Goal: Task Accomplishment & Management: Complete application form

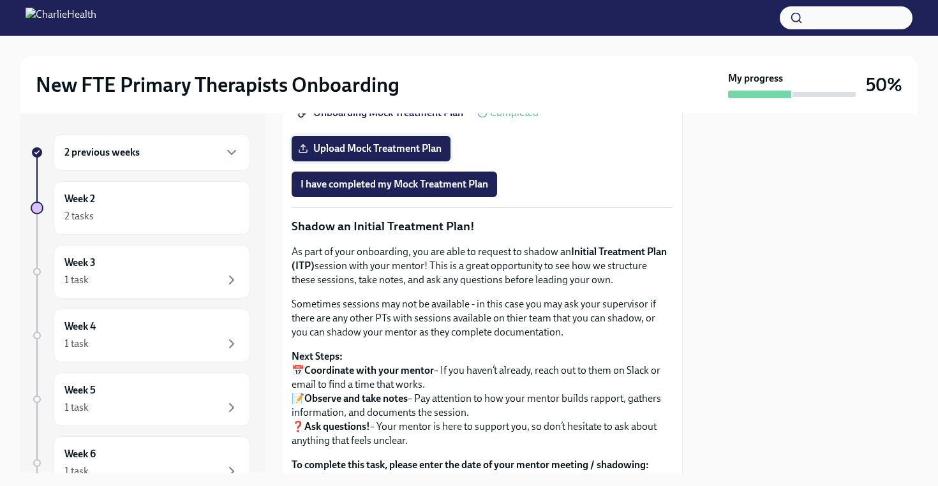
scroll to position [1105, 0]
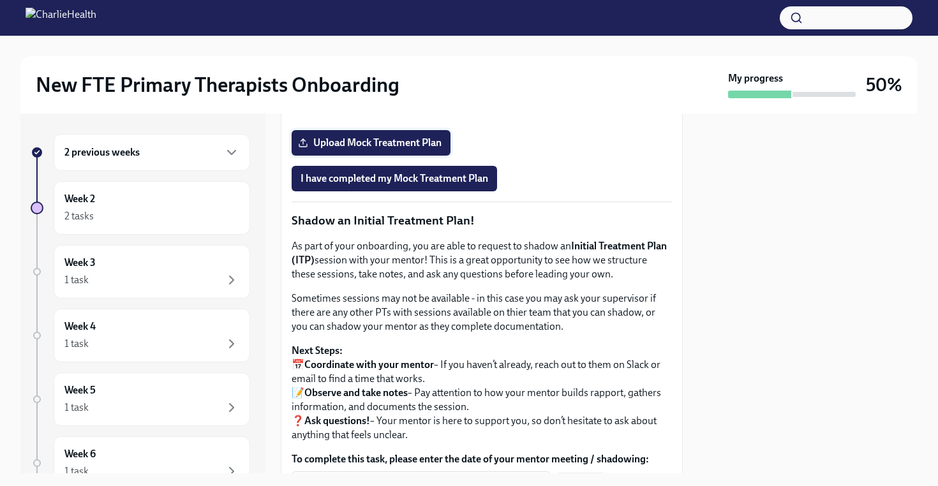
click at [429, 149] on span "Upload Mock Treatment Plan" at bounding box center [371, 143] width 141 height 13
click at [0, 0] on input "Upload Mock Treatment Plan" at bounding box center [0, 0] width 0 height 0
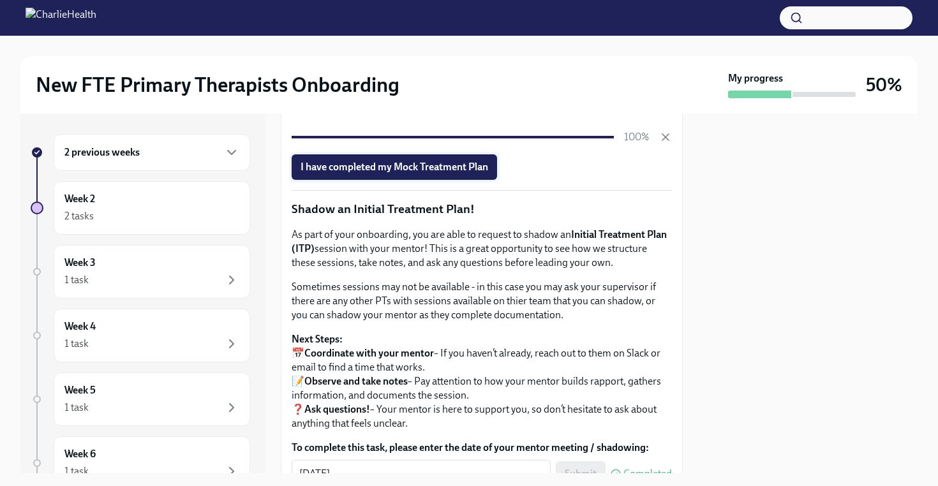
click at [468, 174] on span "I have completed my Mock Treatment Plan" at bounding box center [395, 167] width 188 height 13
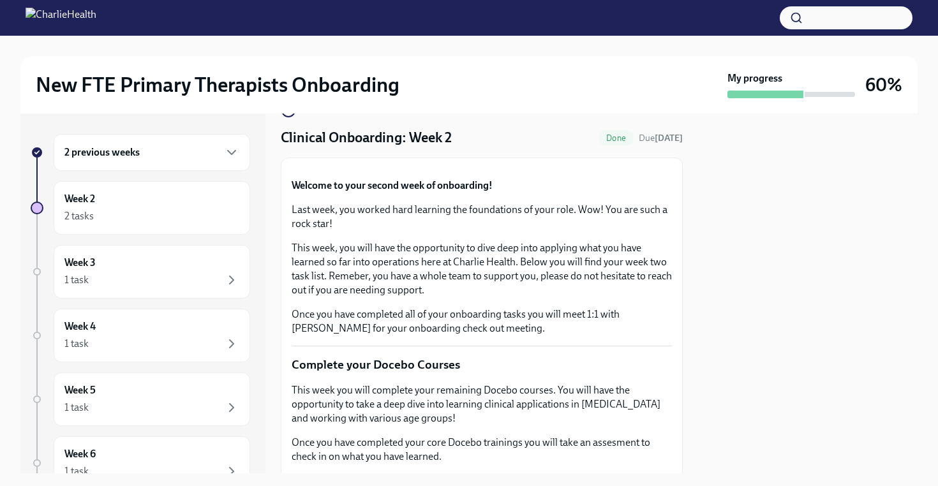
scroll to position [0, 0]
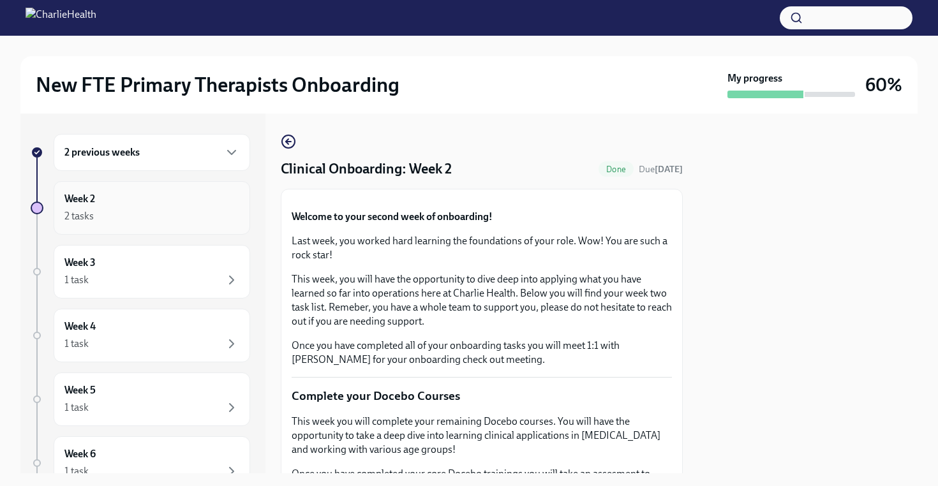
click at [175, 205] on div "Week 2 2 tasks" at bounding box center [151, 208] width 175 height 32
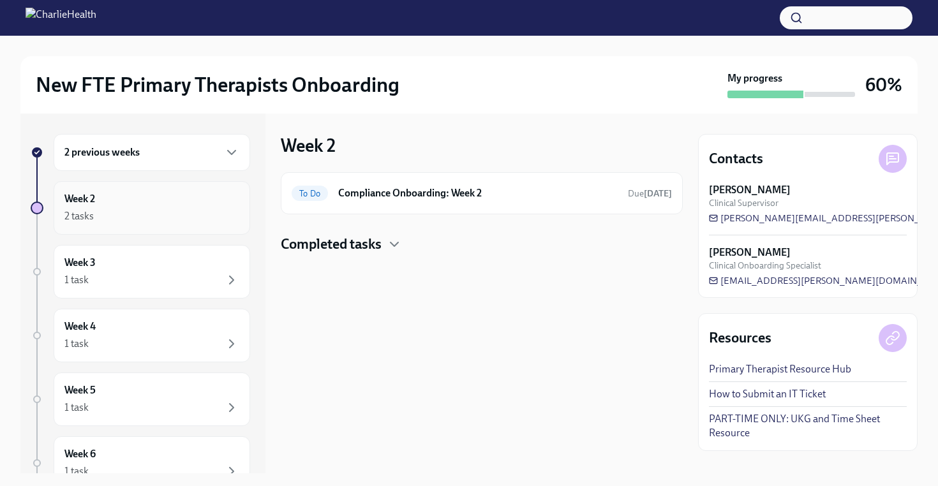
click at [229, 223] on icon "button" at bounding box center [231, 216] width 15 height 15
click at [433, 195] on h6 "Compliance Onboarding: Week 2" at bounding box center [478, 193] width 280 height 14
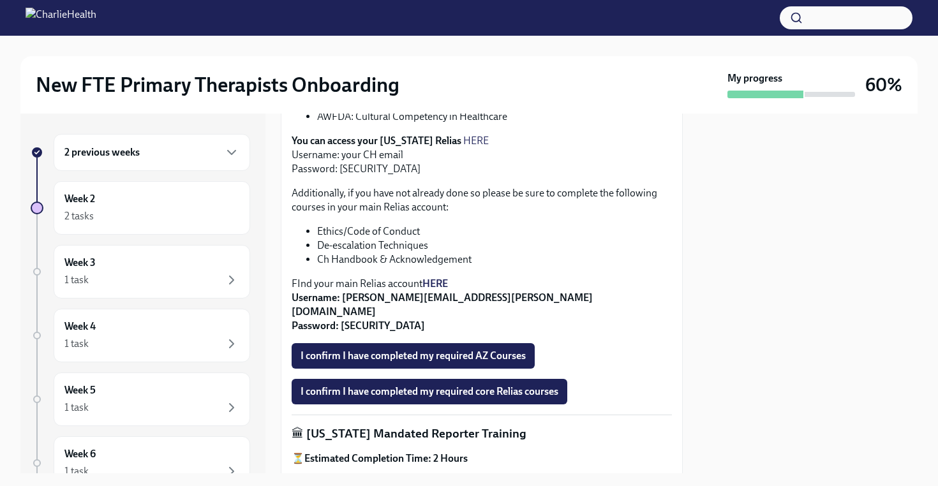
scroll to position [419, 0]
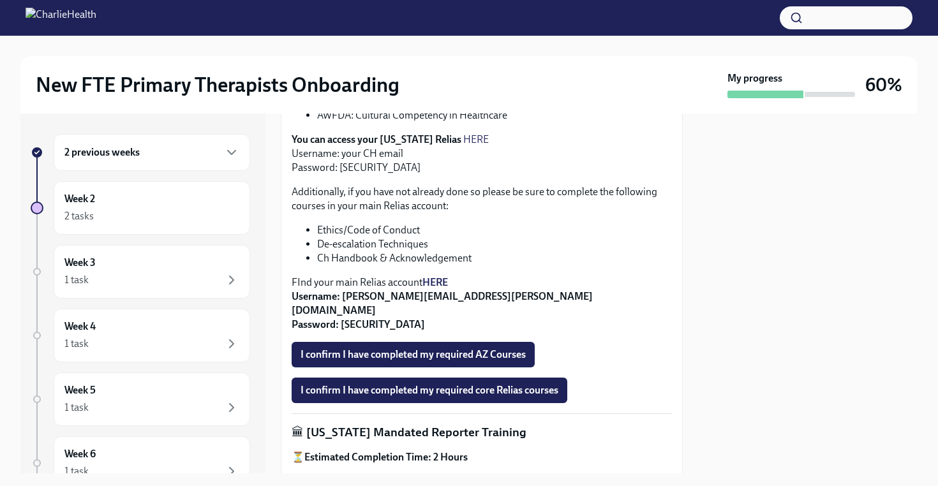
click at [442, 276] on strong "HERE" at bounding box center [435, 282] width 26 height 12
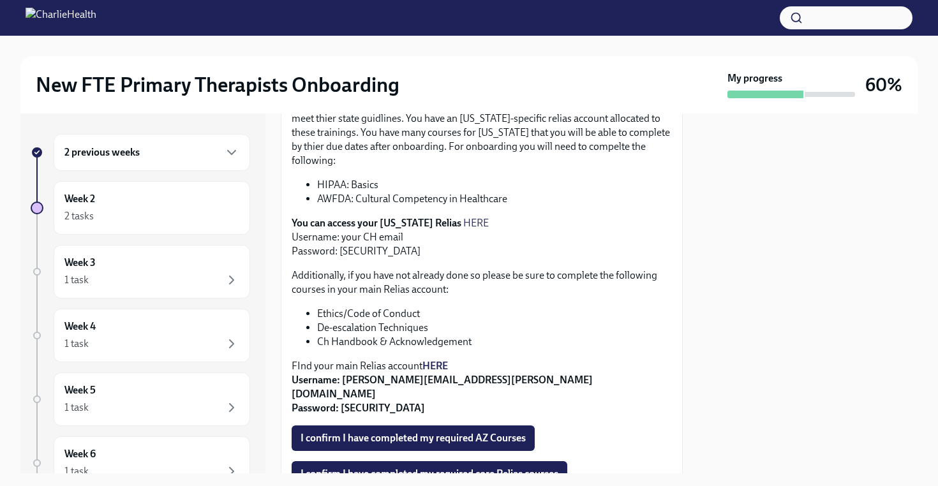
scroll to position [334, 0]
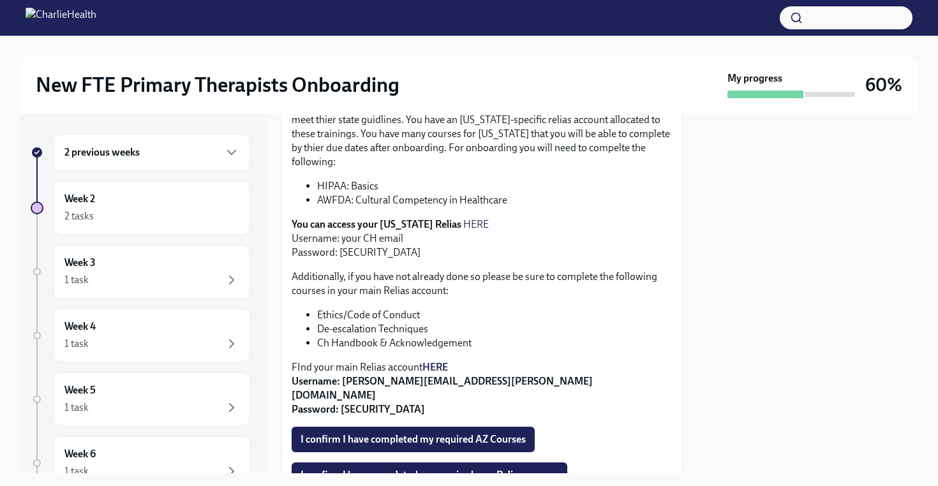
click at [463, 218] on link "HERE" at bounding box center [476, 224] width 26 height 12
drag, startPoint x: 369, startPoint y: 240, endPoint x: 339, endPoint y: 241, distance: 30.0
click at [339, 241] on p "You can access your [US_STATE] Relias HERE Username: your CH email Password: [S…" at bounding box center [482, 239] width 380 height 42
copy p "ch1234"
